Goal: Communication & Community: Answer question/provide support

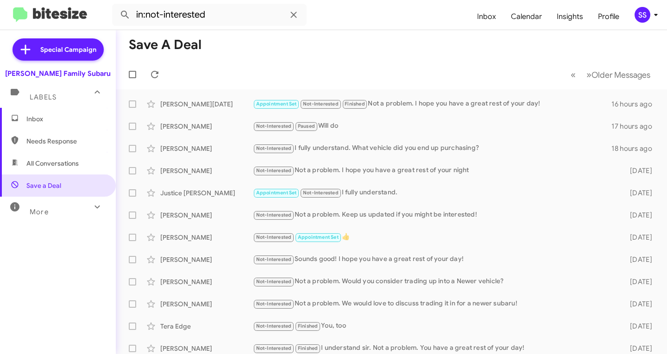
click at [39, 125] on span "Inbox" at bounding box center [58, 119] width 116 height 22
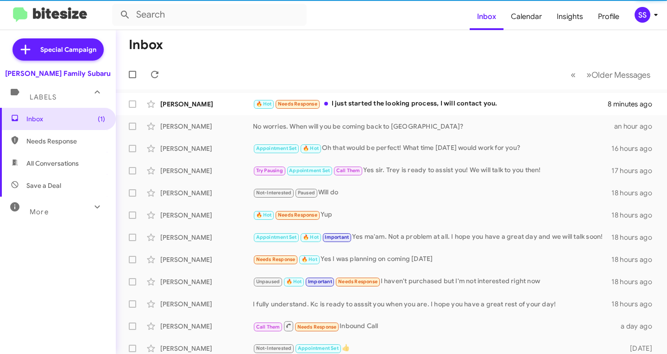
click at [372, 110] on div "[PERSON_NAME] France 🔥 Hot Needs Response I just started the looking process, I…" at bounding box center [391, 104] width 536 height 19
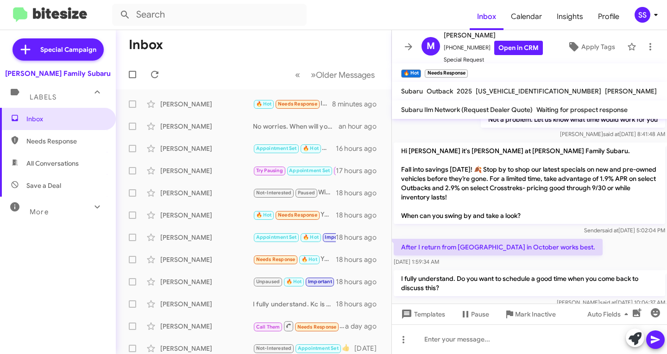
scroll to position [197, 0]
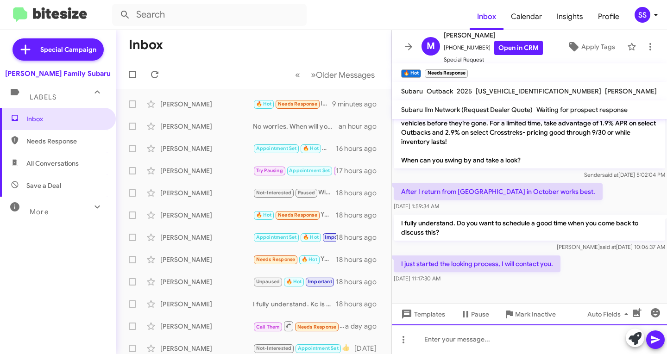
click at [505, 350] on div at bounding box center [529, 340] width 275 height 30
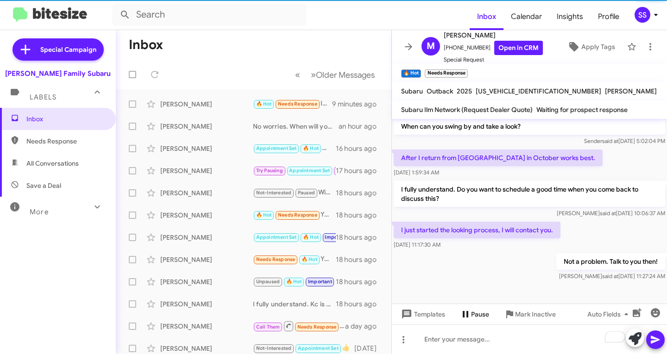
click at [482, 312] on span "Pause" at bounding box center [480, 314] width 18 height 17
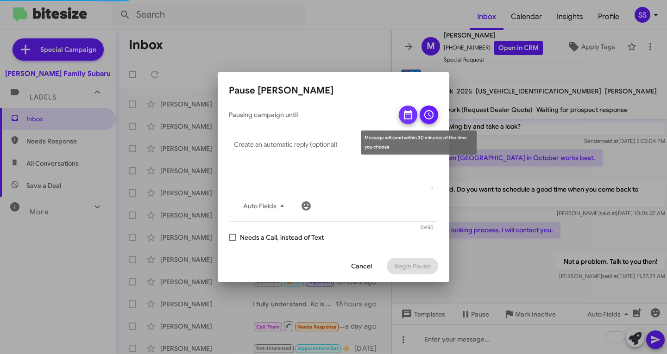
click at [408, 109] on icon at bounding box center [408, 114] width 11 height 11
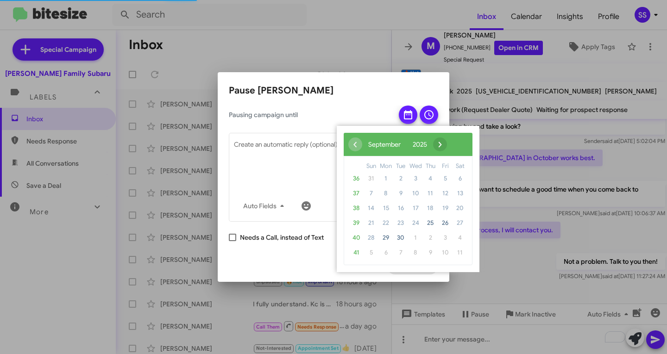
click at [447, 143] on span "›" at bounding box center [440, 145] width 14 height 14
click at [387, 221] on span "20" at bounding box center [385, 223] width 15 height 15
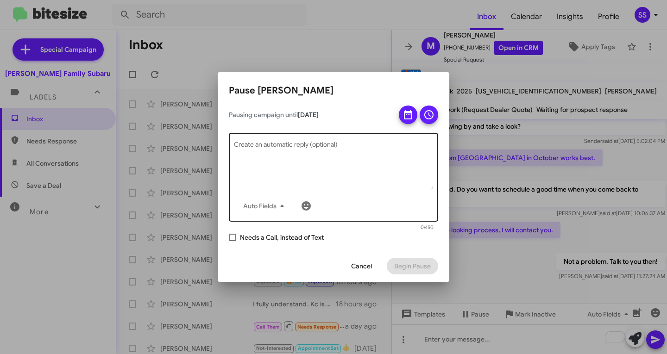
click at [311, 161] on textarea "Create an automatic reply (optional)" at bounding box center [334, 166] width 200 height 48
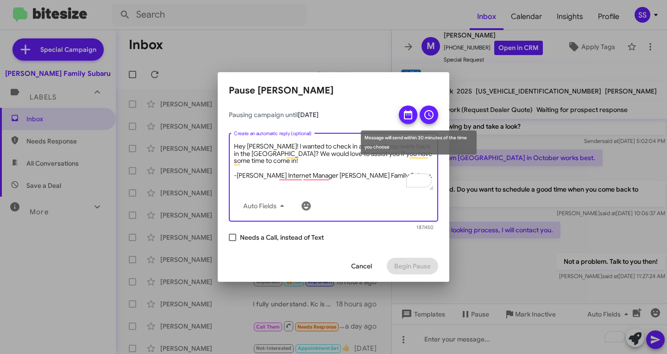
type textarea "Hey [PERSON_NAME]! I wanted to check in and see if you were back in the [GEOGRA…"
click at [428, 111] on icon at bounding box center [428, 114] width 9 height 9
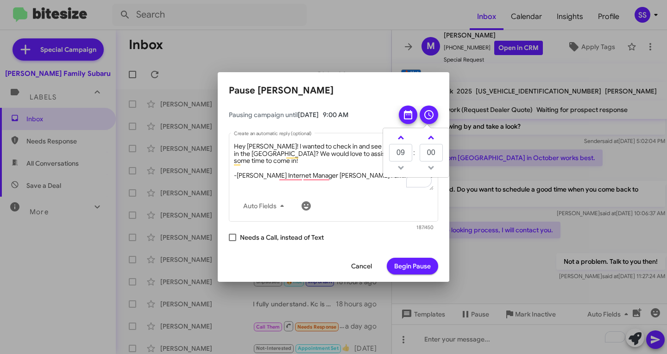
click at [419, 262] on span "Begin Pause" at bounding box center [412, 266] width 37 height 17
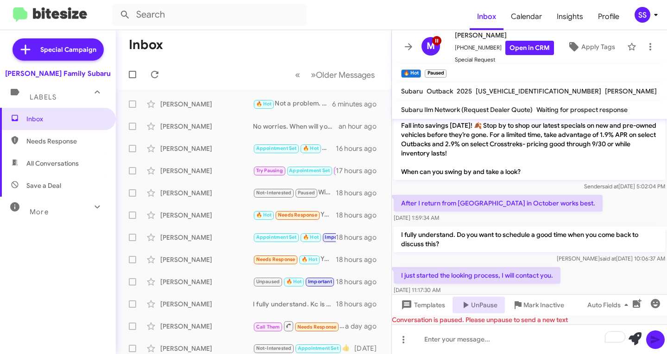
scroll to position [347, 0]
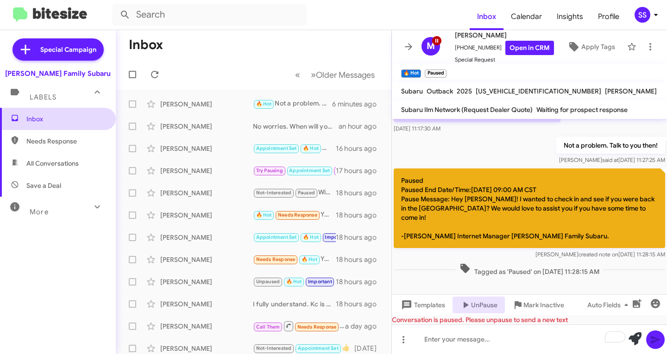
click at [57, 114] on span "Inbox" at bounding box center [65, 118] width 79 height 9
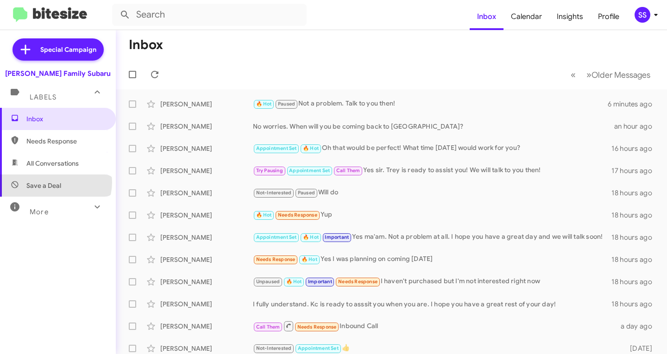
click at [55, 183] on span "Save a Deal" at bounding box center [43, 185] width 35 height 9
type input "in:not-interested"
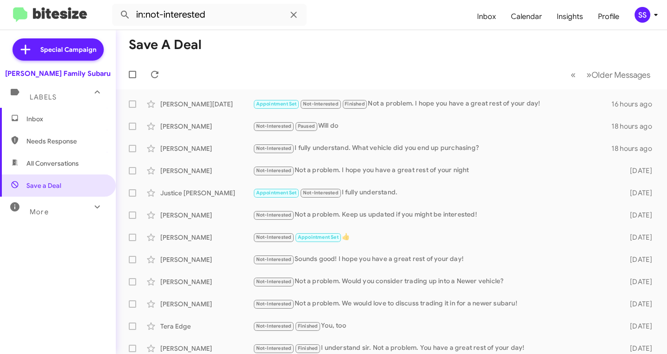
click at [57, 113] on span "Inbox" at bounding box center [58, 119] width 116 height 22
